Goal: Transaction & Acquisition: Purchase product/service

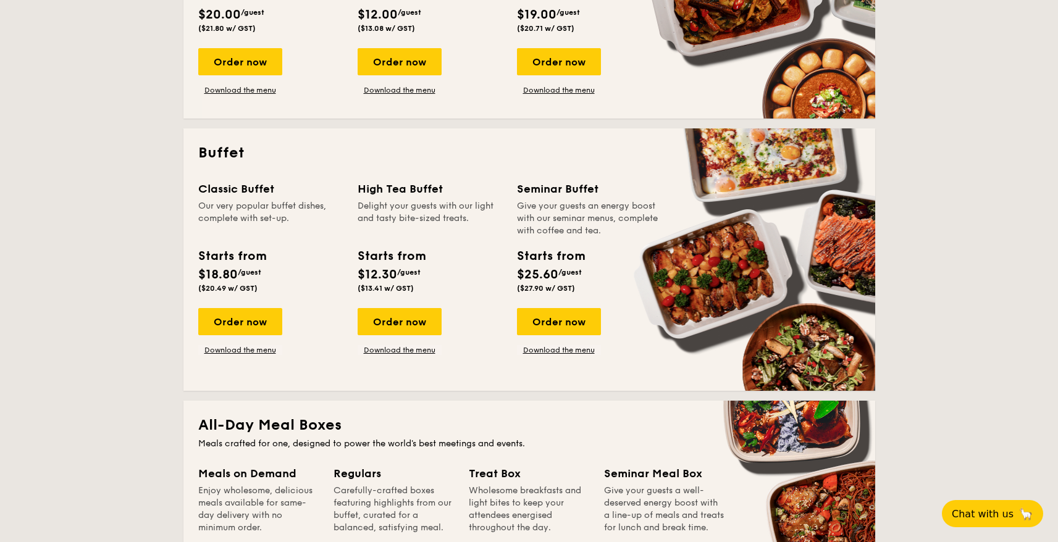
scroll to position [435, 0]
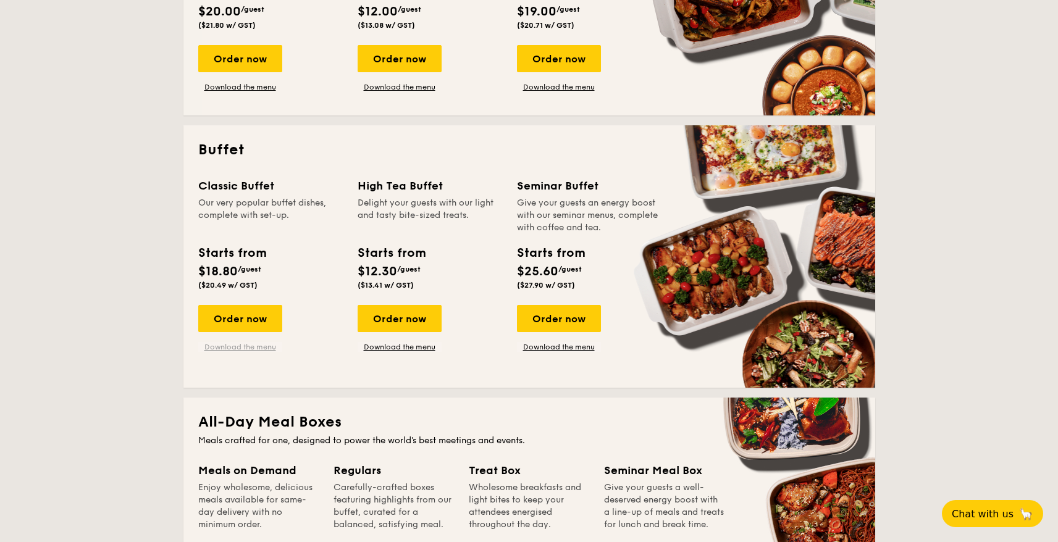
click at [242, 343] on link "Download the menu" at bounding box center [240, 347] width 84 height 10
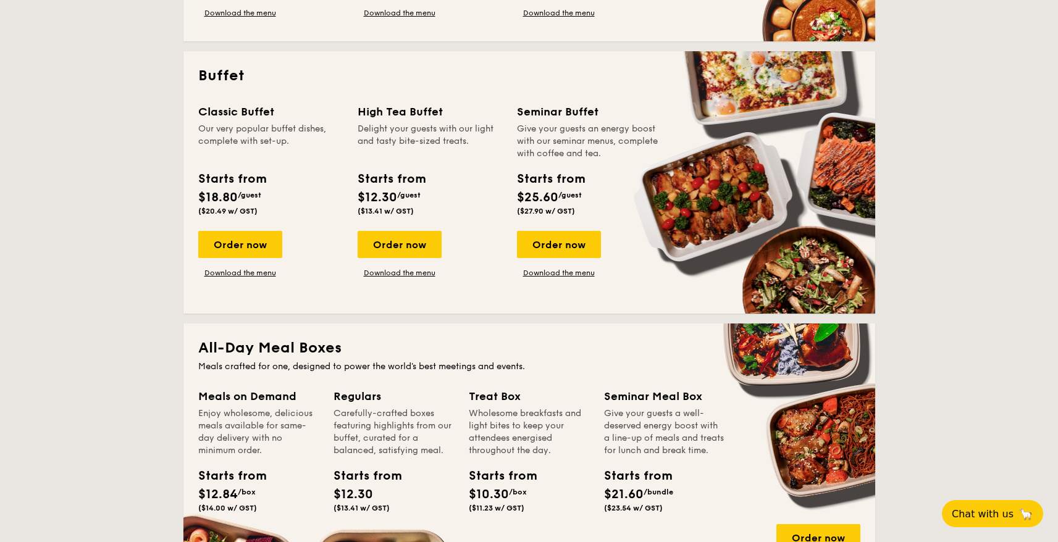
scroll to position [514, 0]
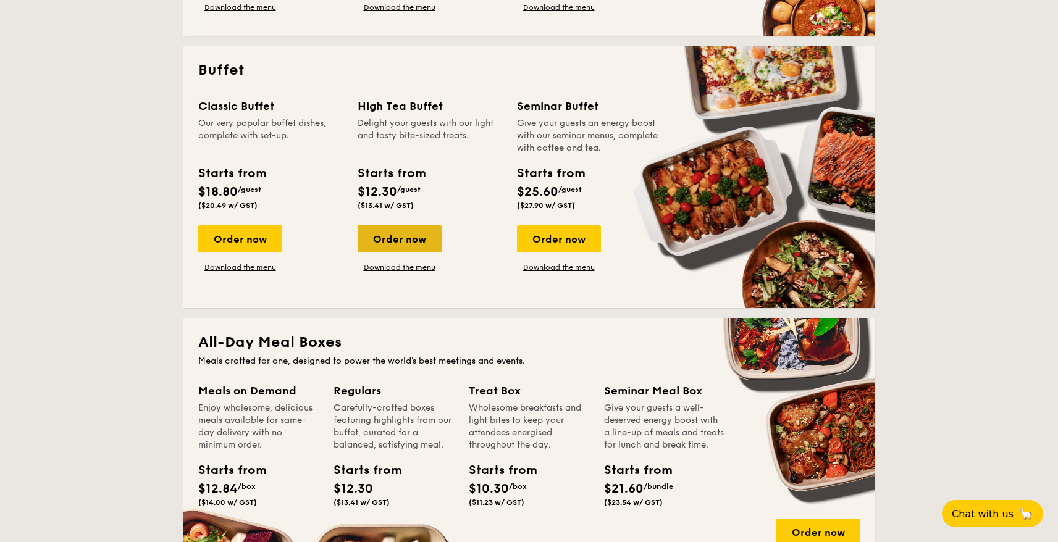
click at [393, 234] on div "Order now" at bounding box center [400, 238] width 84 height 27
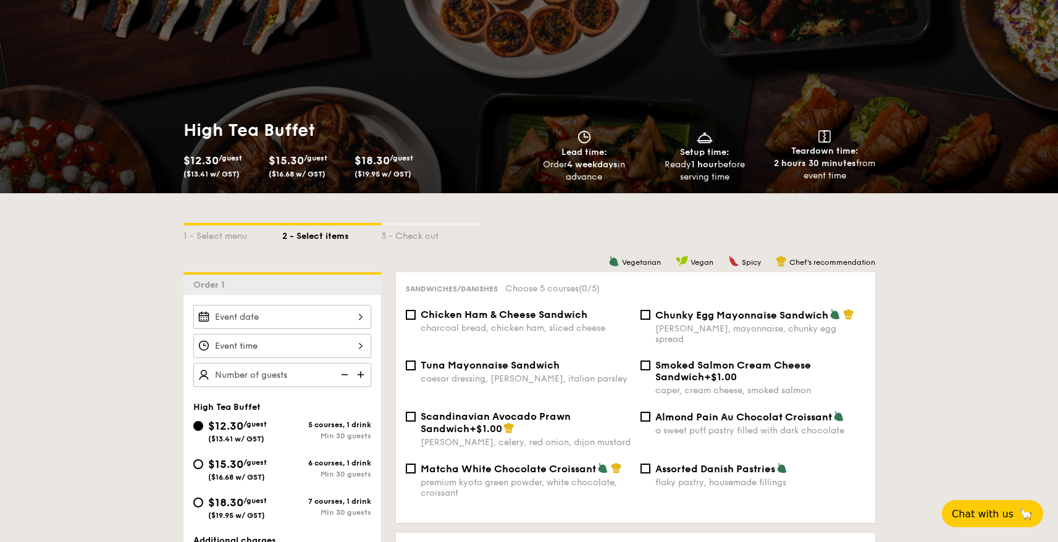
scroll to position [162, 0]
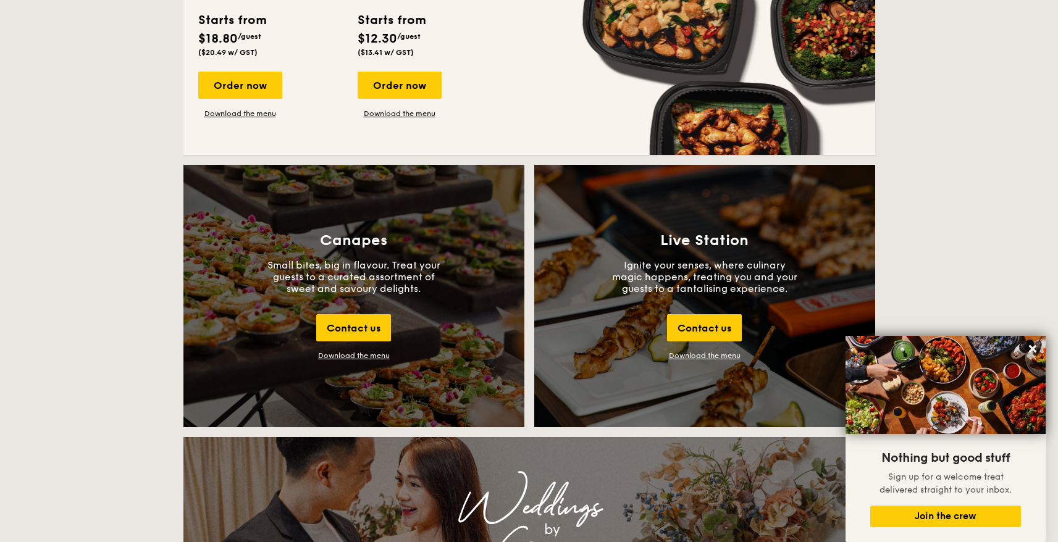
scroll to position [1215, 0]
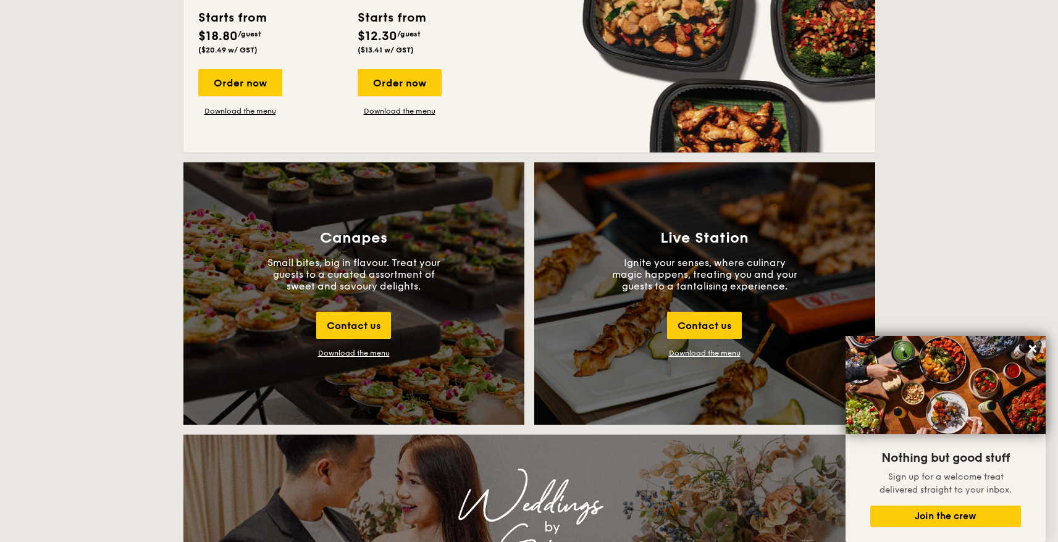
click at [717, 322] on div "Contact us" at bounding box center [704, 325] width 75 height 27
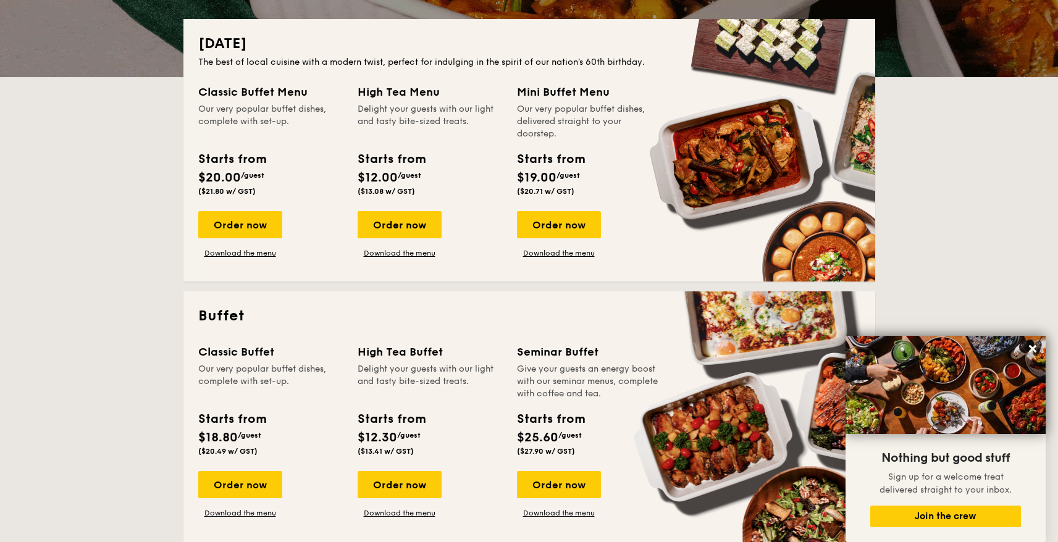
scroll to position [272, 0]
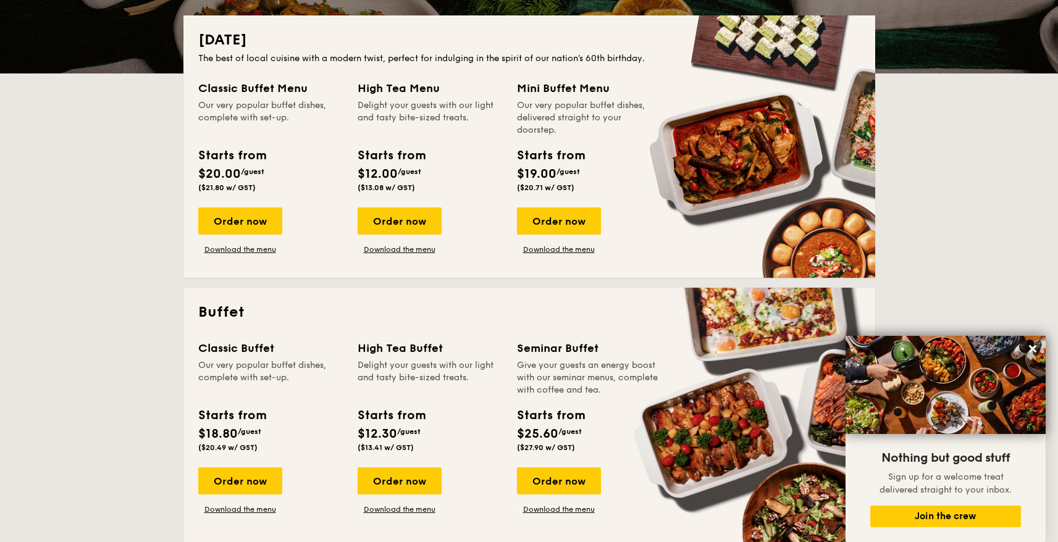
click at [244, 109] on div "Our very popular buffet dishes, complete with set-up." at bounding box center [270, 117] width 145 height 37
click at [246, 250] on link "Download the menu" at bounding box center [240, 250] width 84 height 10
